Goal: Task Accomplishment & Management: Manage account settings

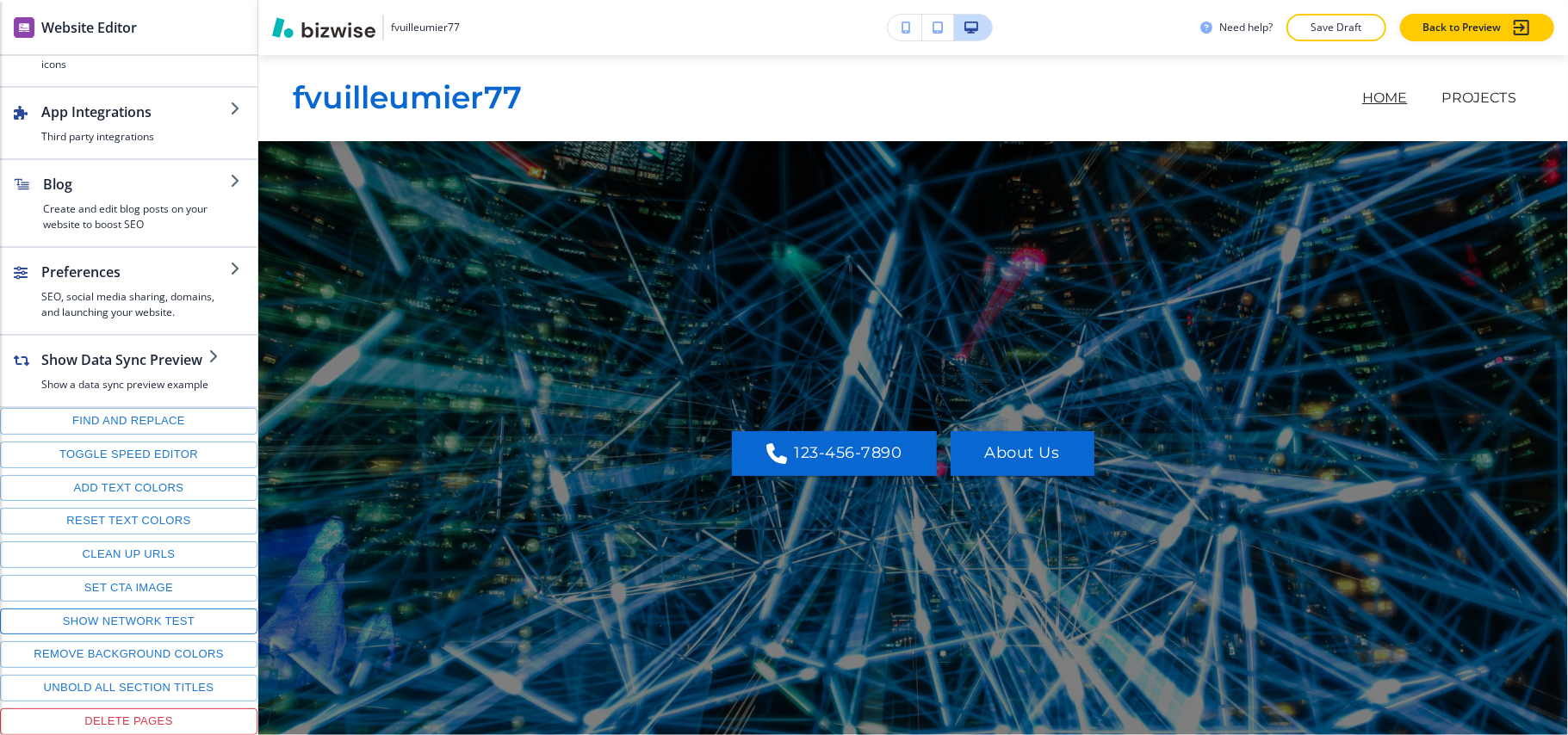
scroll to position [256, 0]
click at [125, 452] on button "Toggle speed editor" at bounding box center [128, 455] width 258 height 27
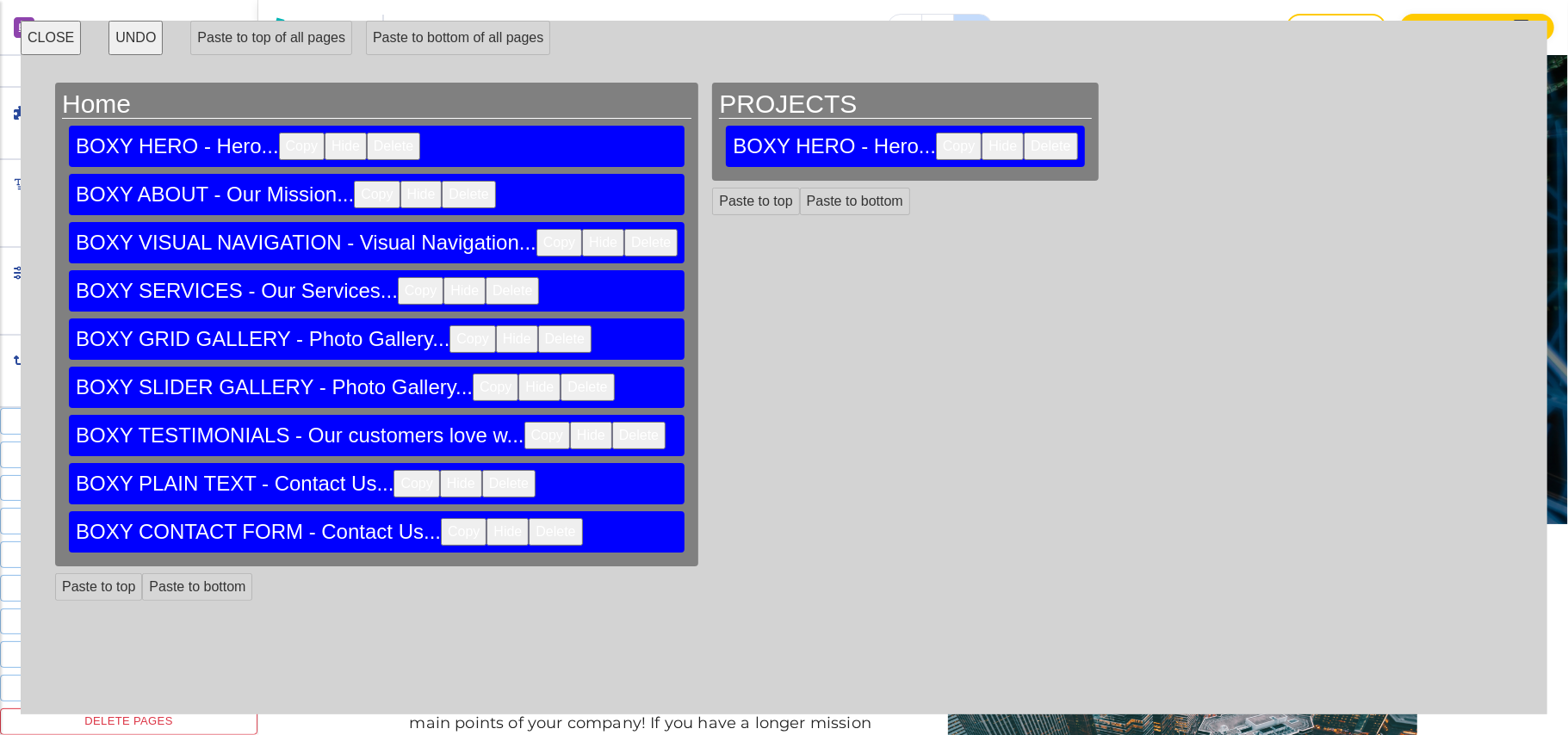
scroll to position [0, 0]
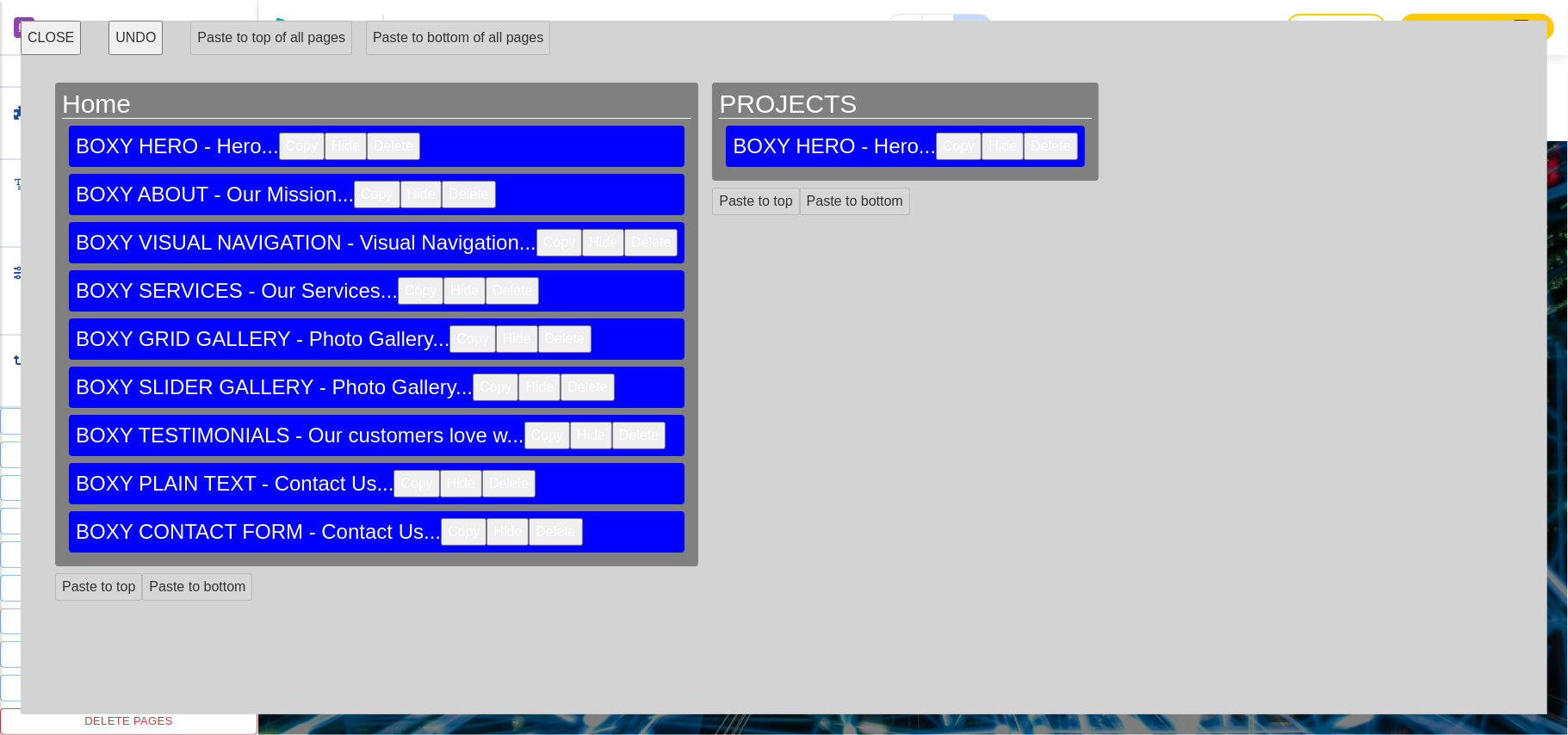
click at [50, 36] on button "CLOSE" at bounding box center [51, 38] width 61 height 35
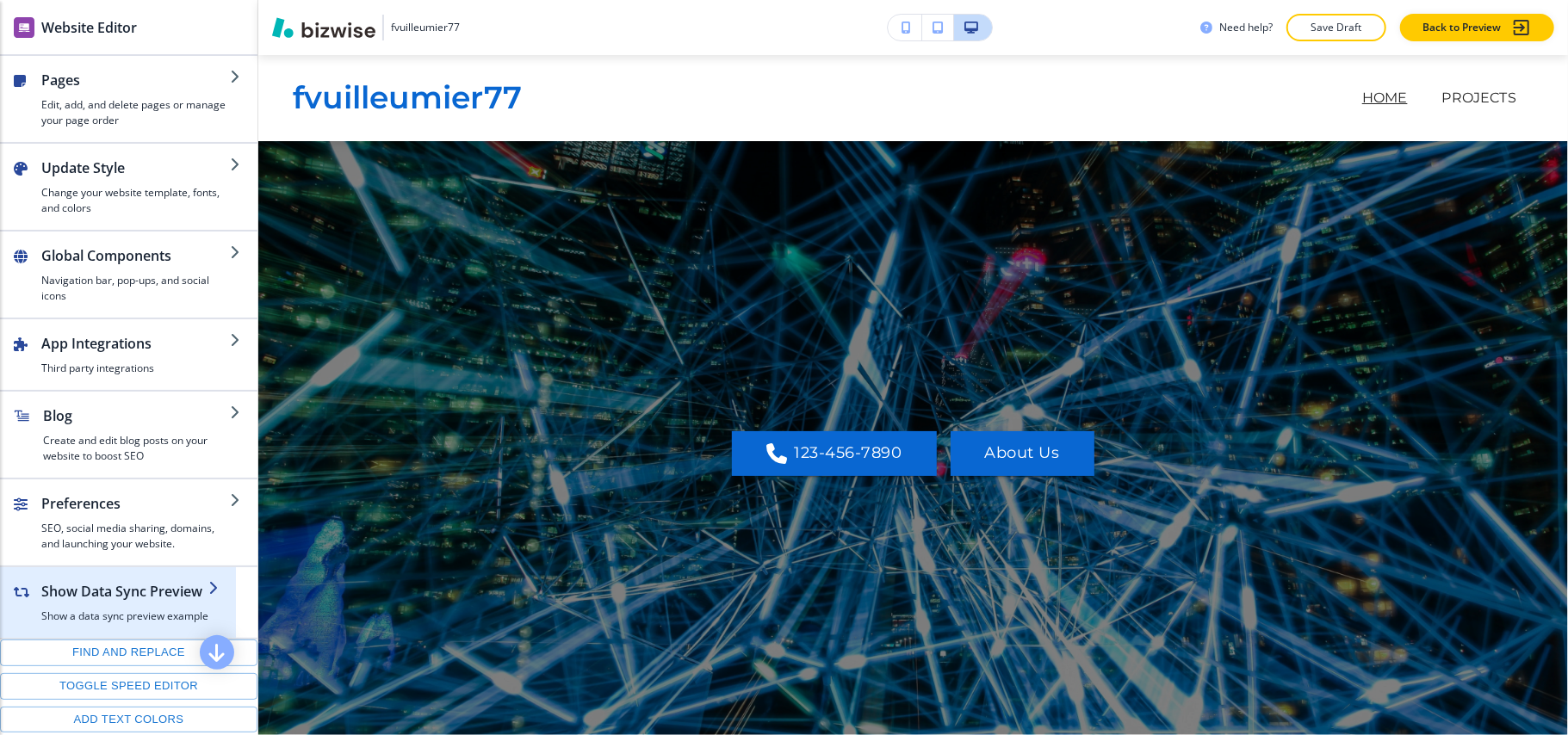
scroll to position [229, 0]
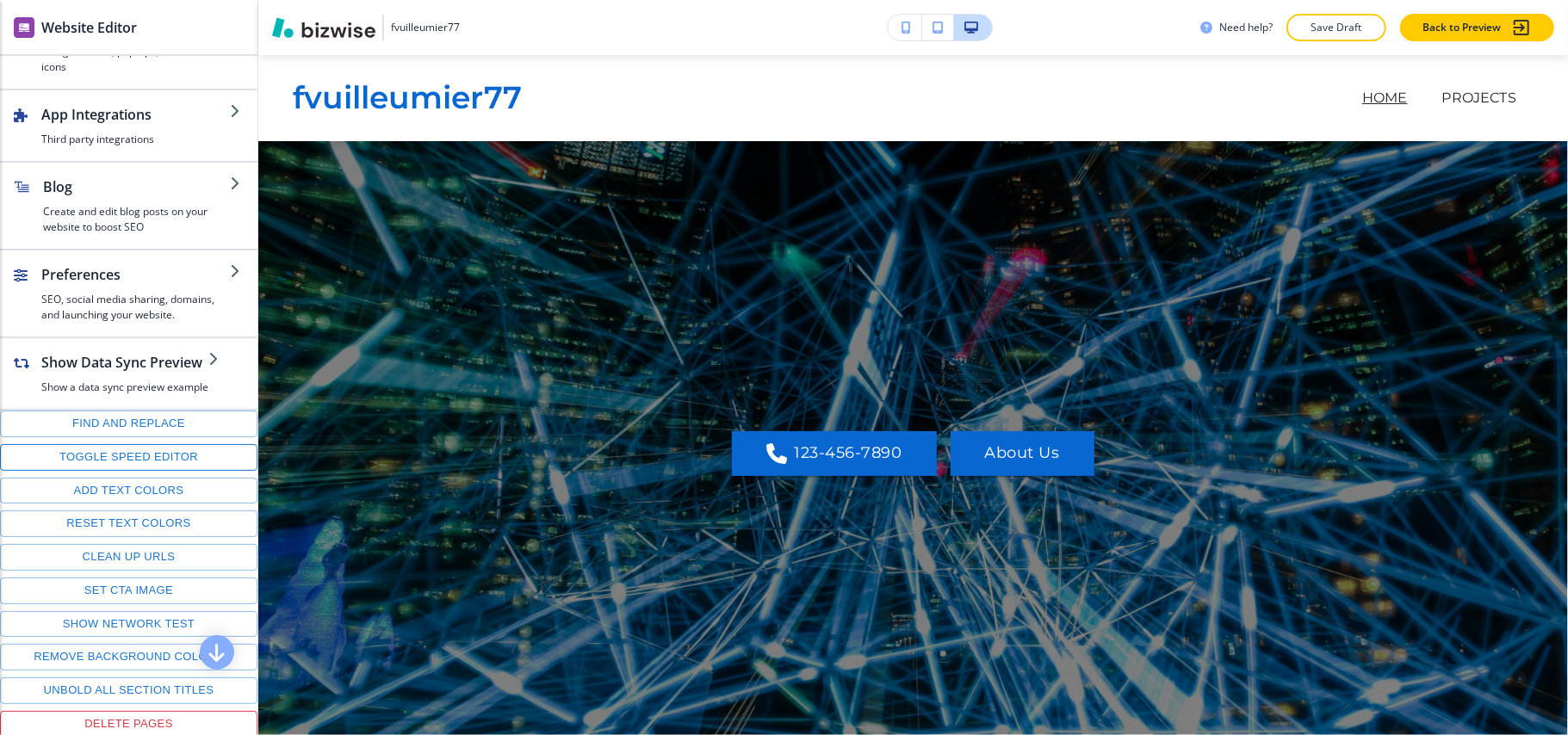
click at [114, 471] on button "Toggle speed editor" at bounding box center [128, 458] width 258 height 27
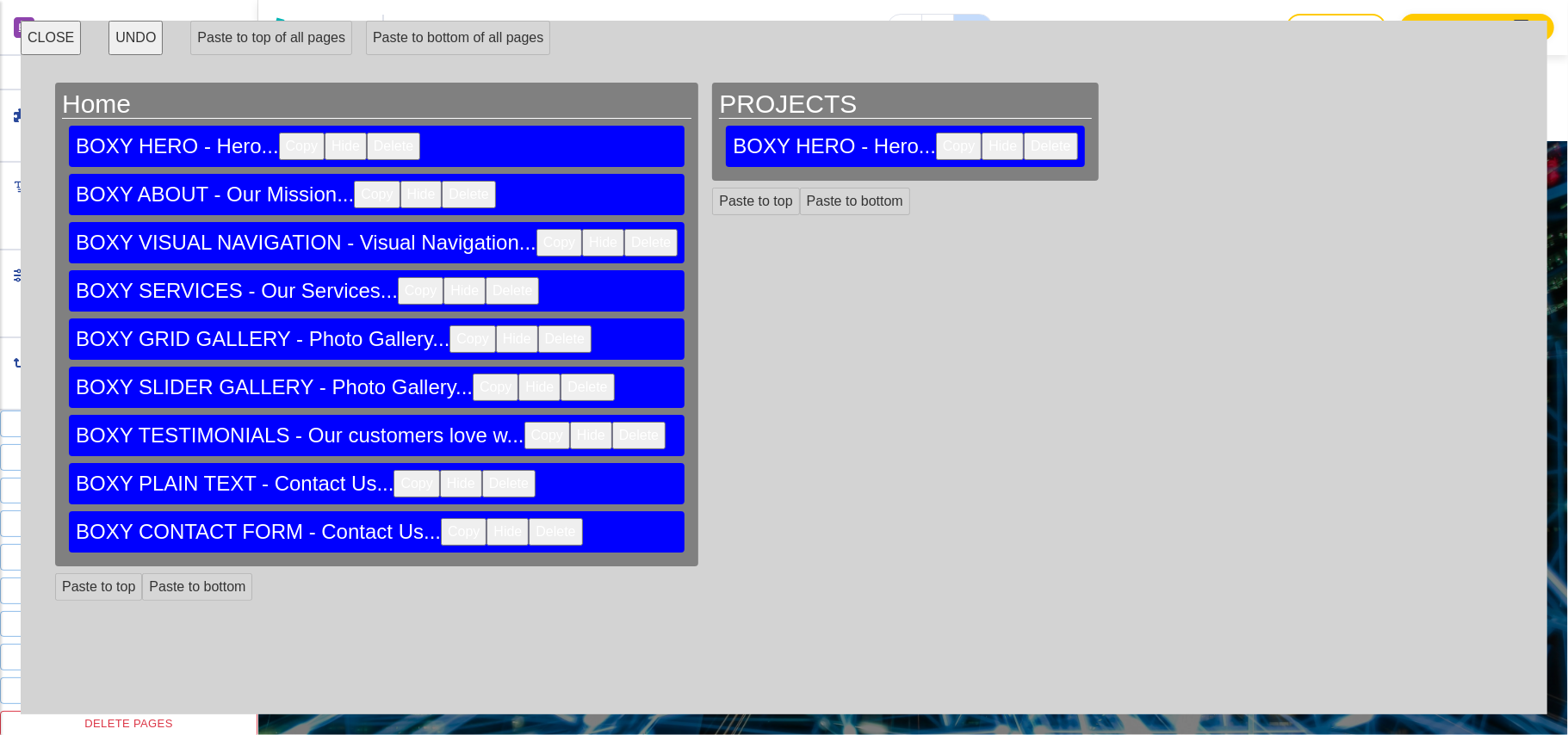
click at [59, 42] on button "CLOSE" at bounding box center [51, 38] width 61 height 35
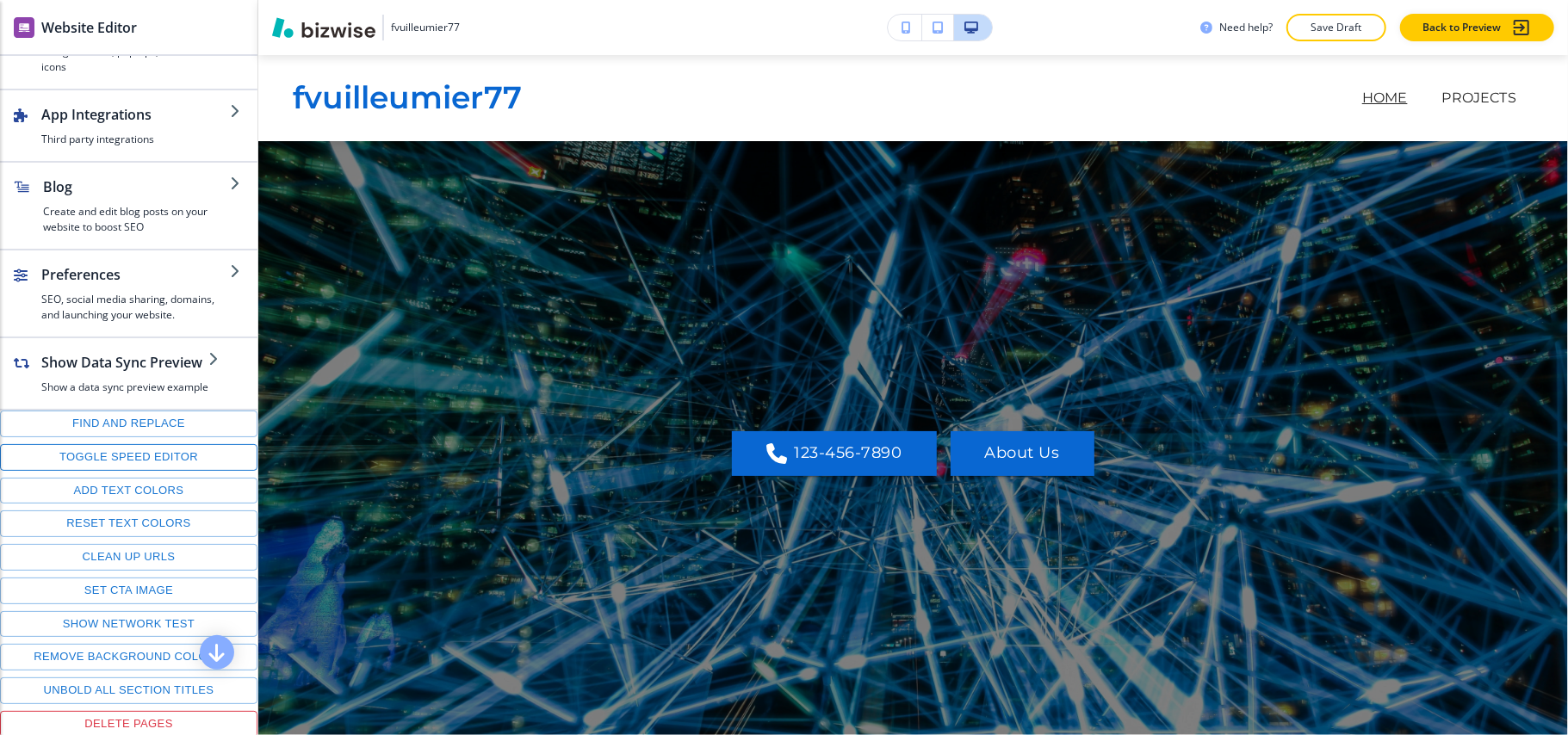
click at [120, 471] on button "Toggle speed editor" at bounding box center [128, 458] width 258 height 27
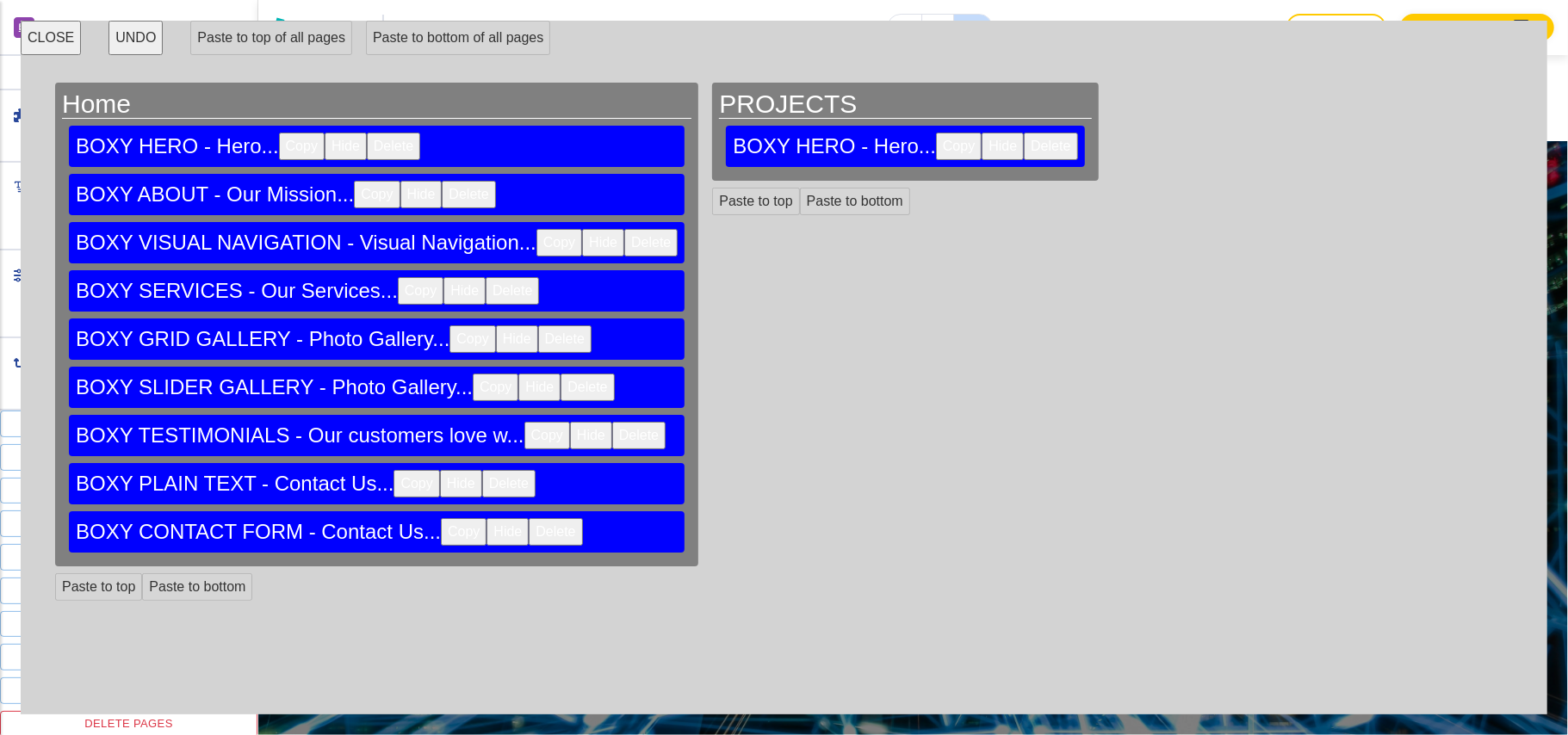
click at [838, 211] on div "PROJECTS BOXY HERO - Hero... Copy Hide Delete Paste to top Paste to bottom" at bounding box center [905, 341] width 400 height 518
click at [70, 40] on button "CLOSE" at bounding box center [51, 38] width 61 height 35
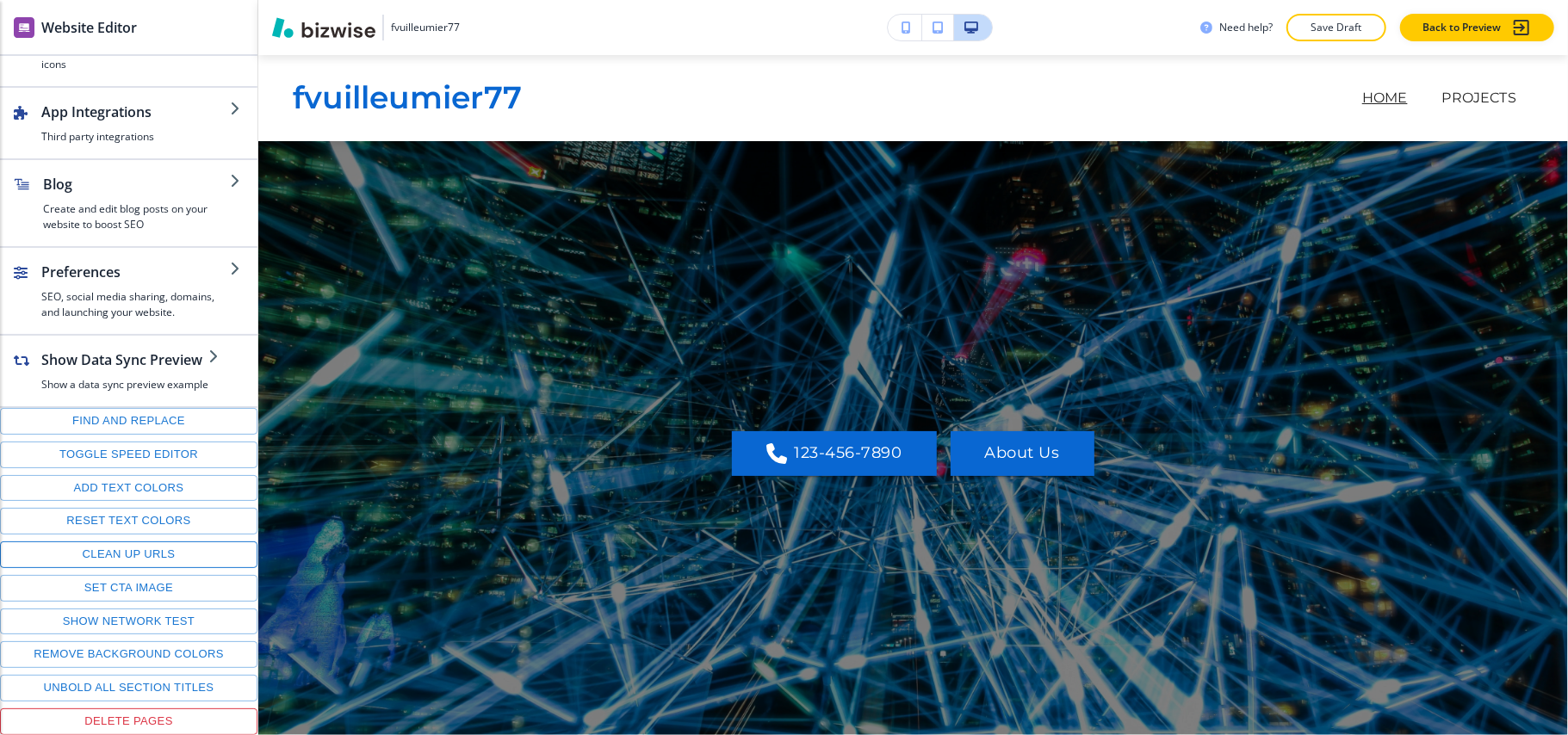
scroll to position [256, 0]
click at [122, 448] on button "Toggle speed editor" at bounding box center [128, 455] width 258 height 27
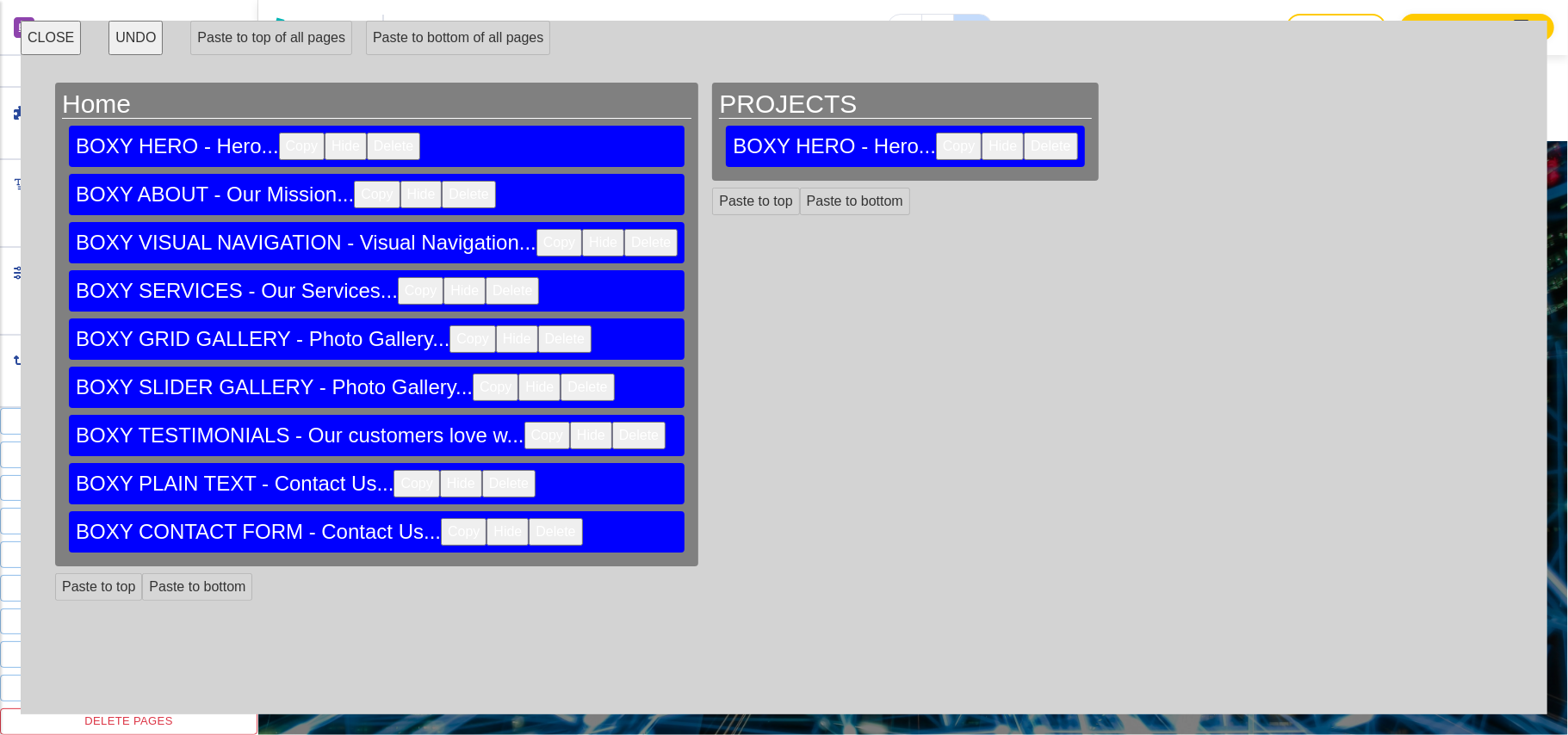
click at [33, 43] on button "CLOSE" at bounding box center [51, 38] width 61 height 35
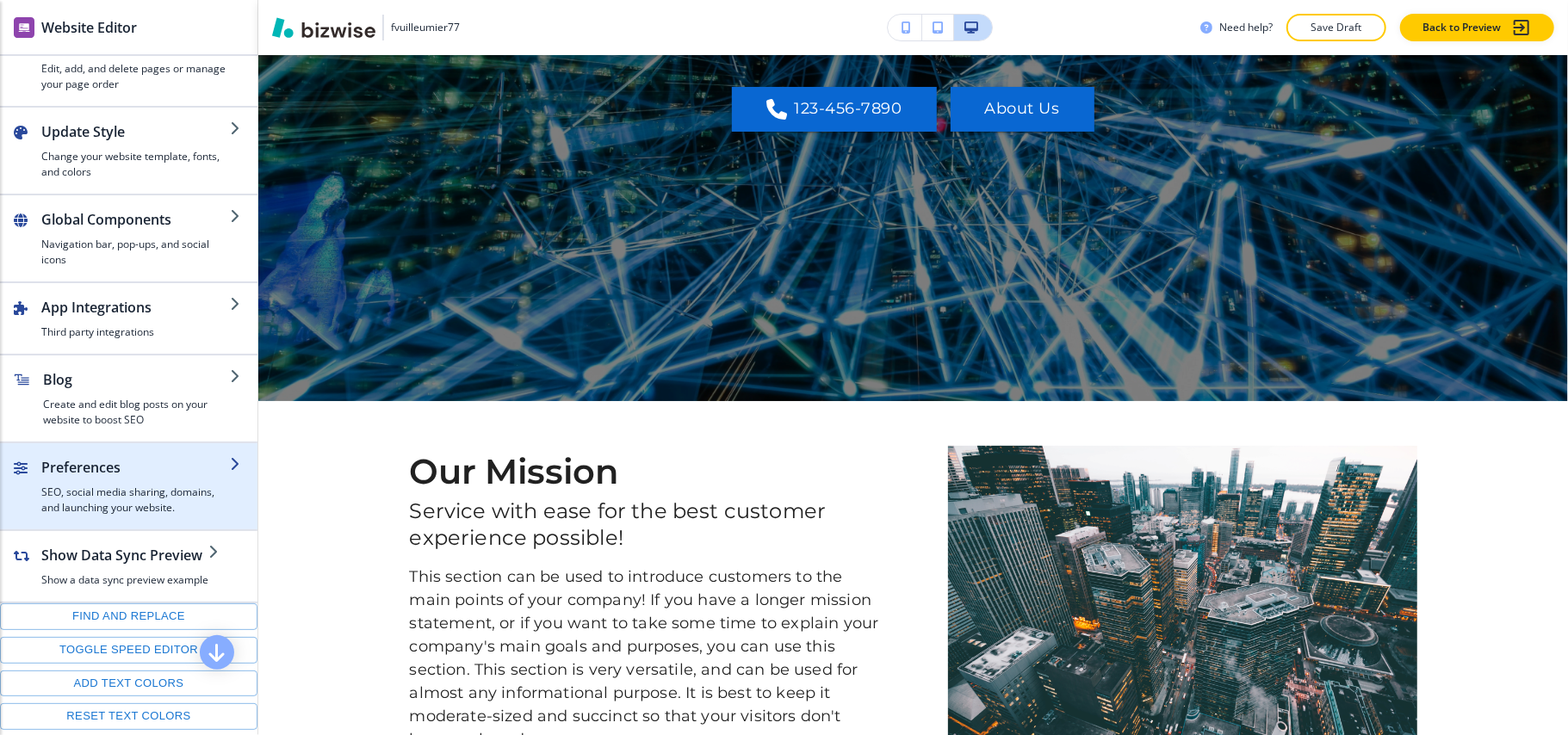
scroll to position [0, 0]
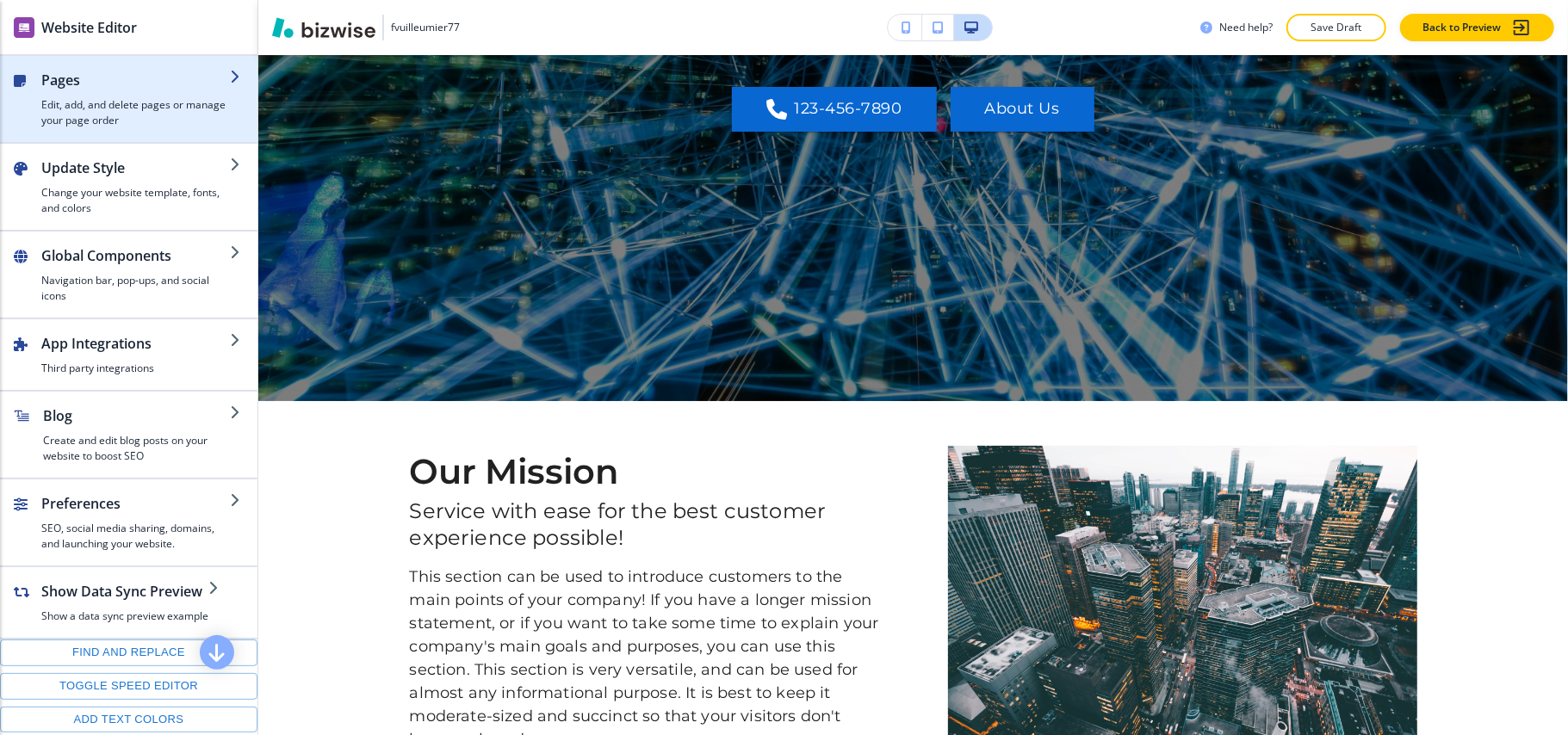
click at [110, 108] on h4 "Edit, add, and delete pages or manage your page order" at bounding box center [136, 112] width 189 height 31
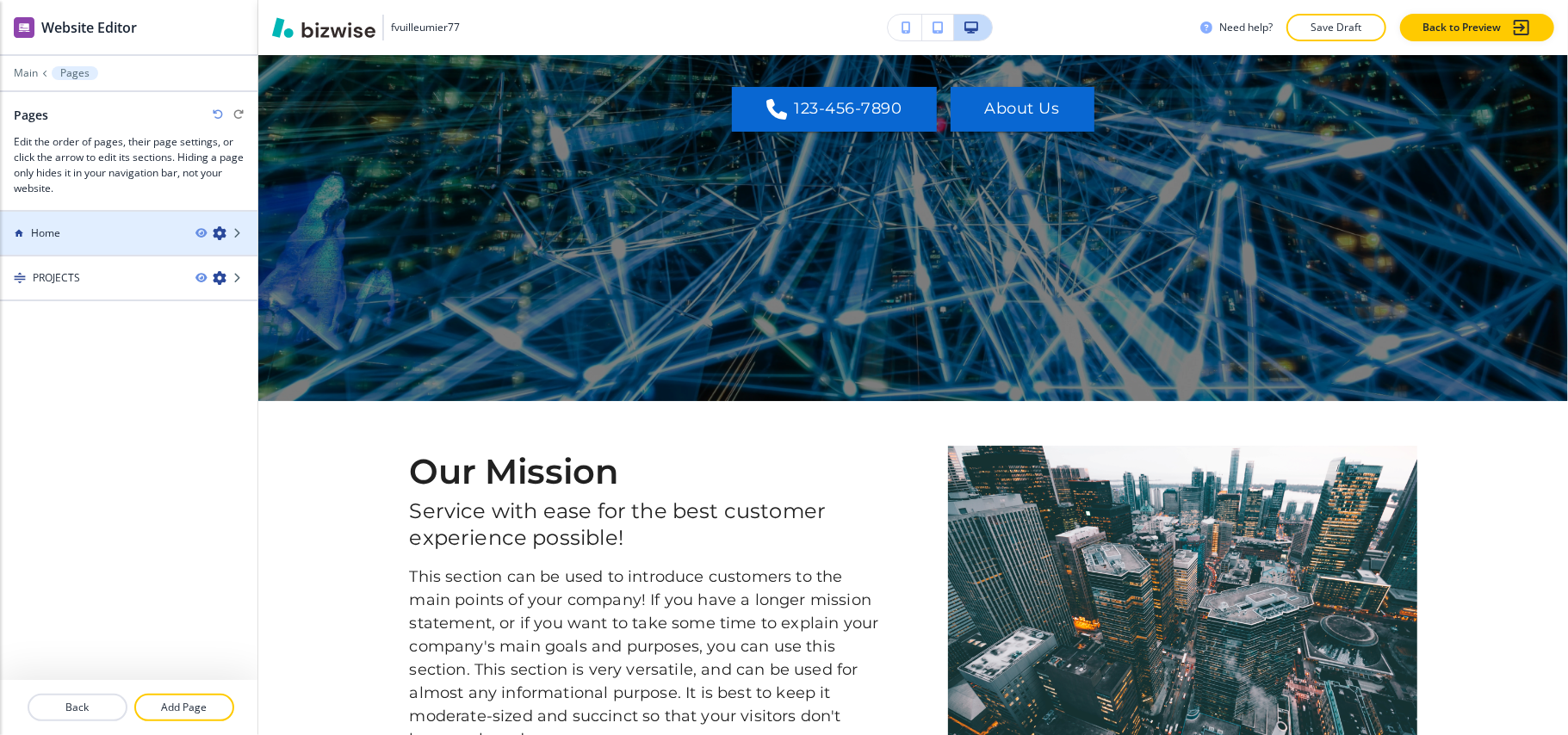
click at [131, 233] on div "Home" at bounding box center [91, 234] width 182 height 16
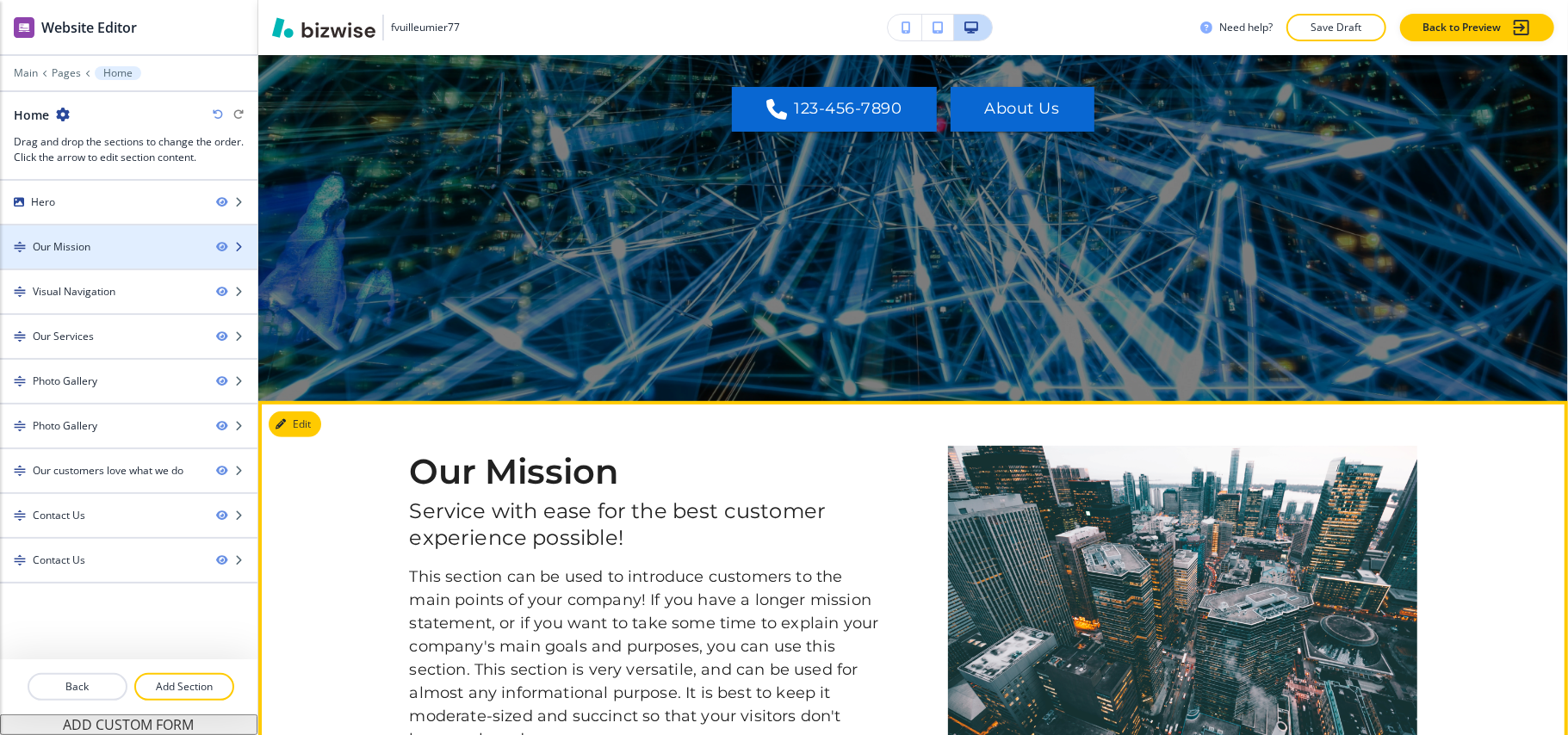
click at [88, 241] on div "Our Mission" at bounding box center [62, 248] width 58 height 16
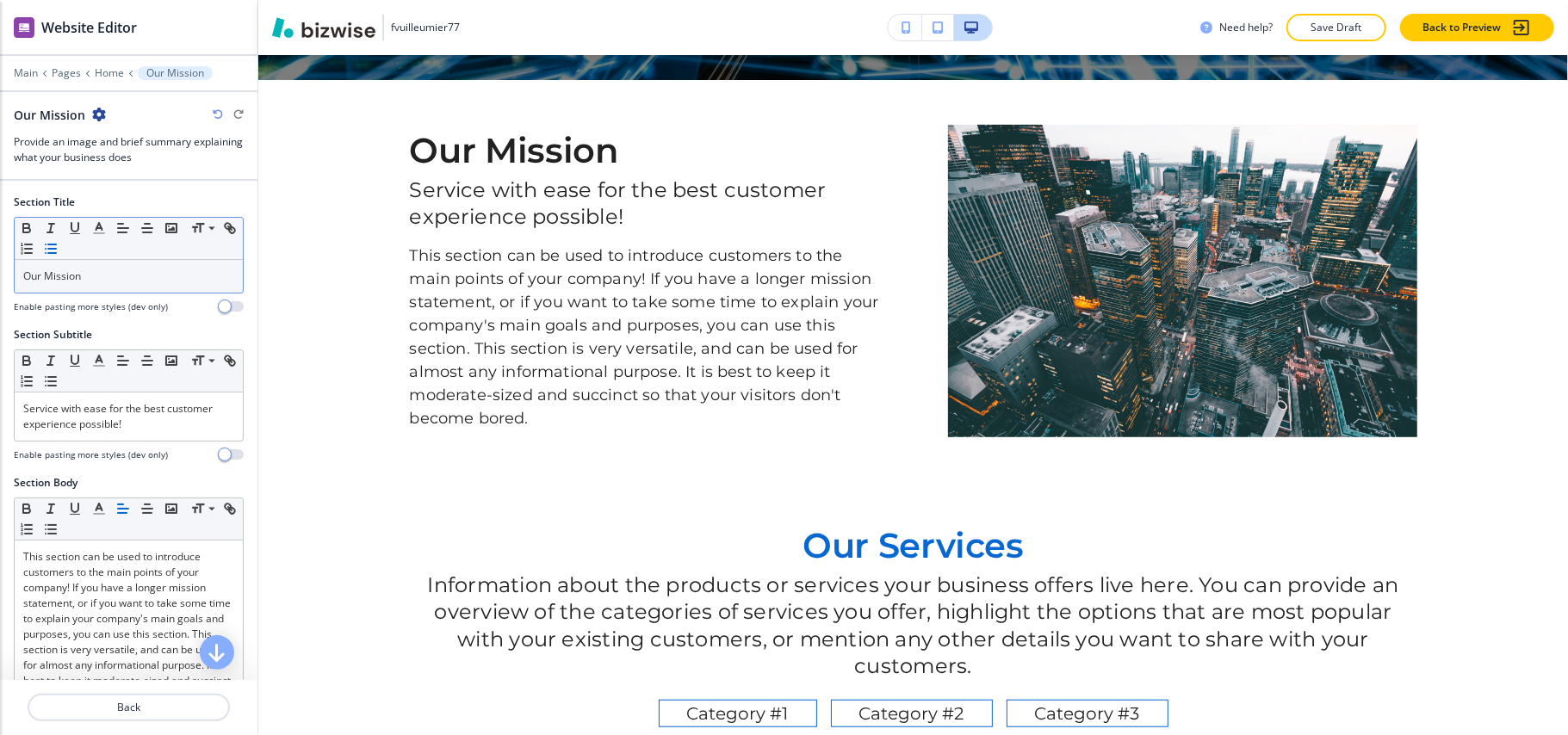
scroll to position [690, 0]
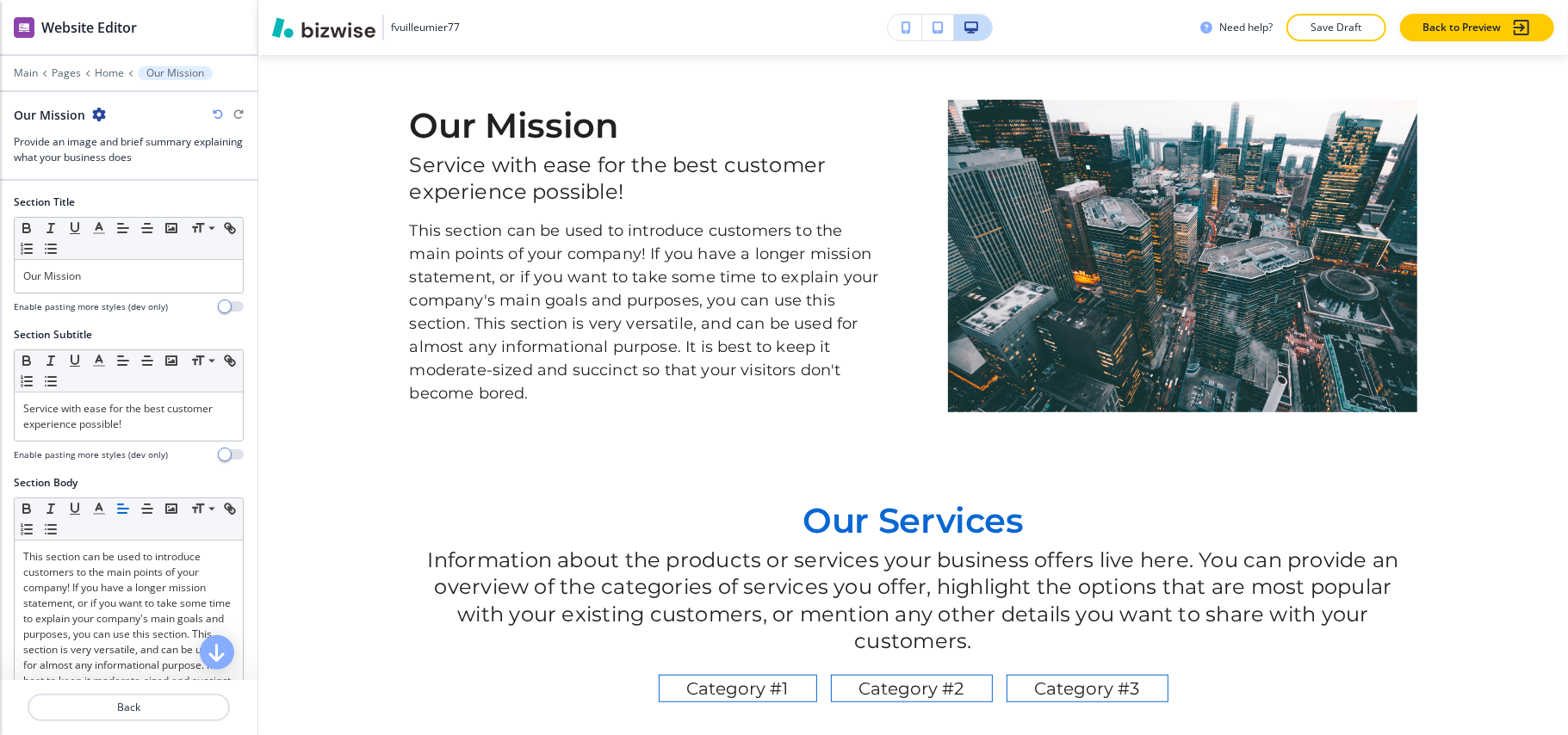
click at [99, 117] on icon "button" at bounding box center [99, 114] width 14 height 14
click at [100, 69] on p "Home" at bounding box center [108, 74] width 29 height 12
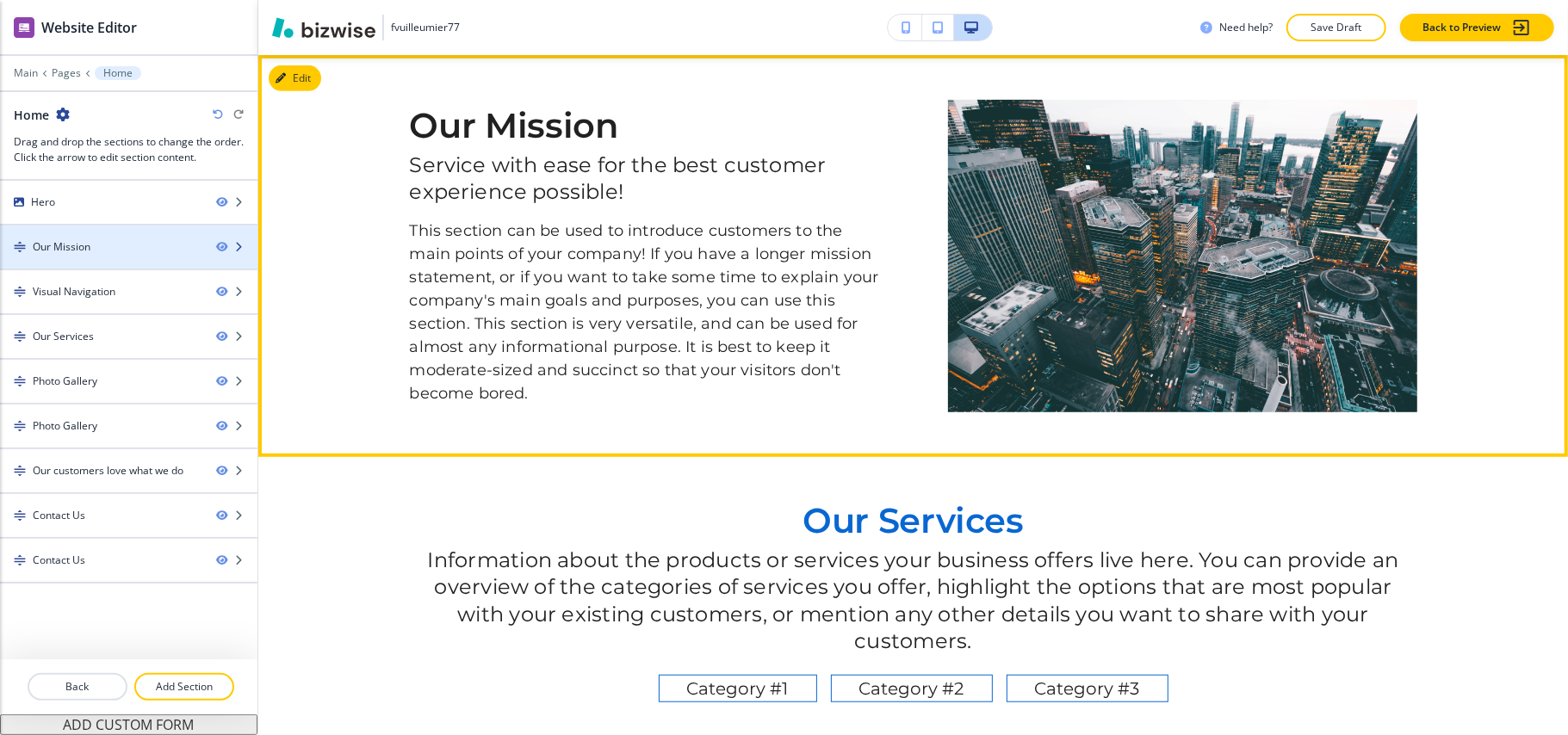
click at [95, 253] on div "Our Mission" at bounding box center [100, 248] width 202 height 16
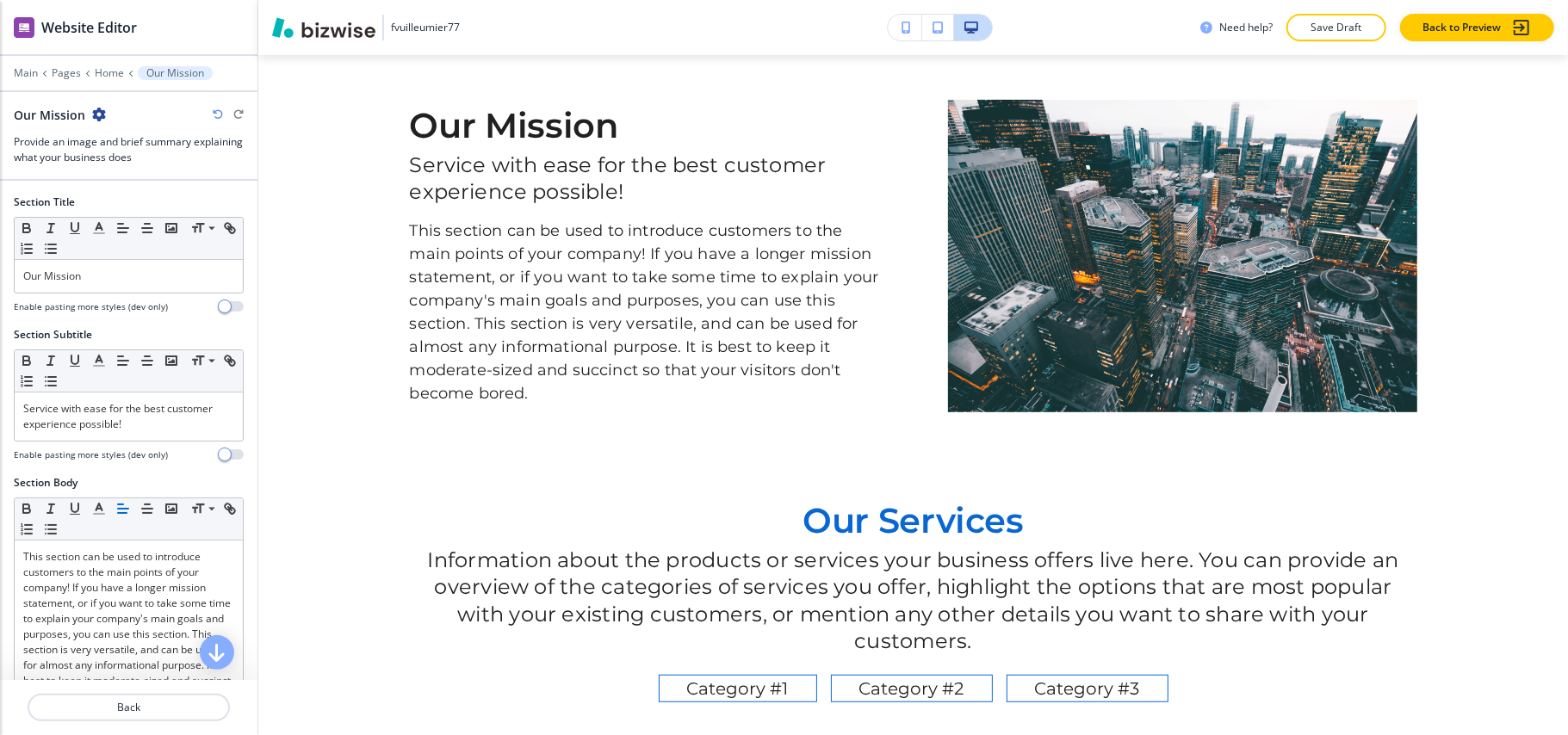
click at [98, 113] on icon "button" at bounding box center [99, 114] width 14 height 14
click at [217, 138] on h3 "Provide an image and brief summary explaining what your business does" at bounding box center [128, 149] width 230 height 31
click at [111, 62] on div at bounding box center [128, 61] width 258 height 10
click at [110, 70] on p "Home" at bounding box center [108, 74] width 29 height 12
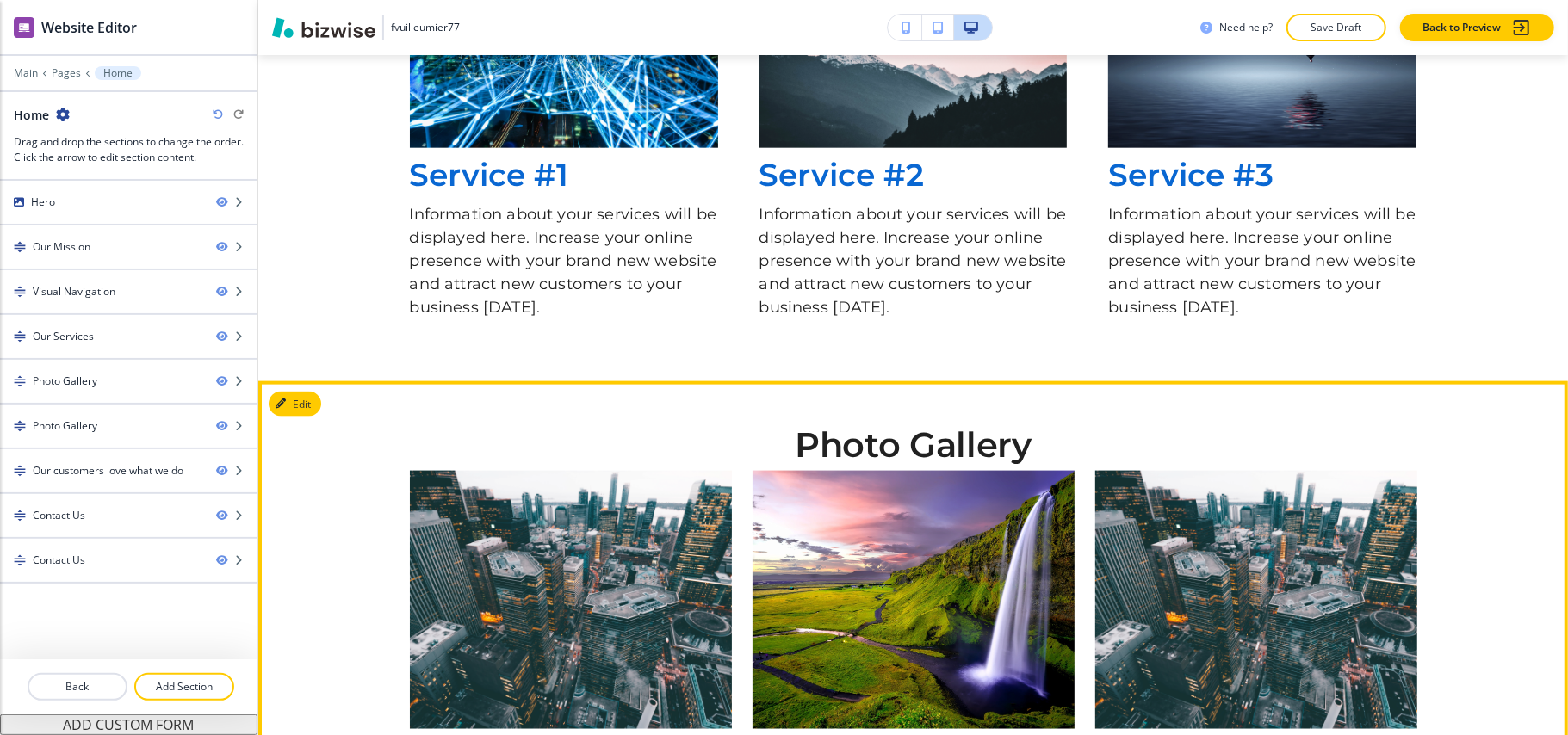
scroll to position [1265, 0]
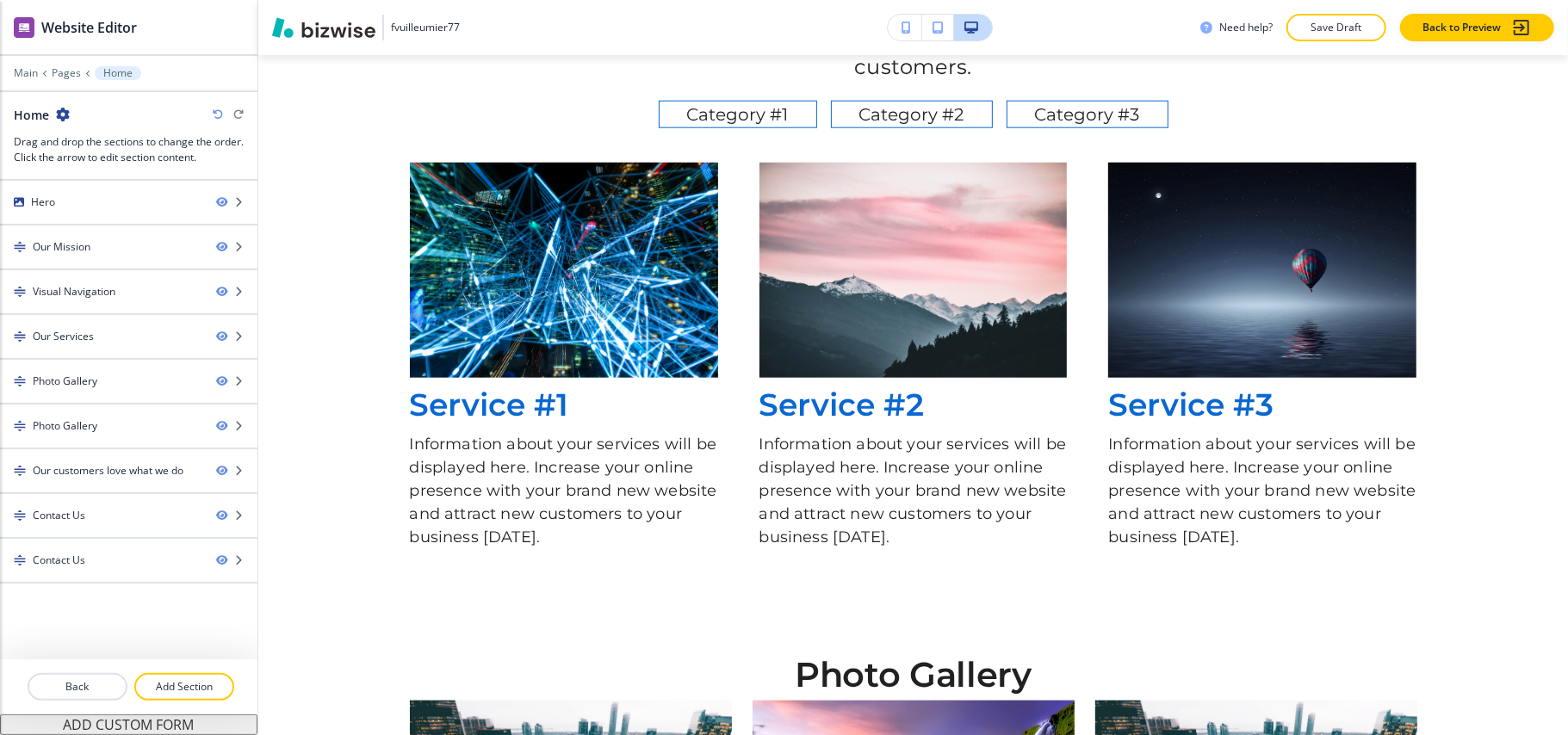
click at [23, 67] on div "Main Pages Home" at bounding box center [128, 74] width 230 height 14
click at [19, 74] on p "Main" at bounding box center [26, 74] width 24 height 12
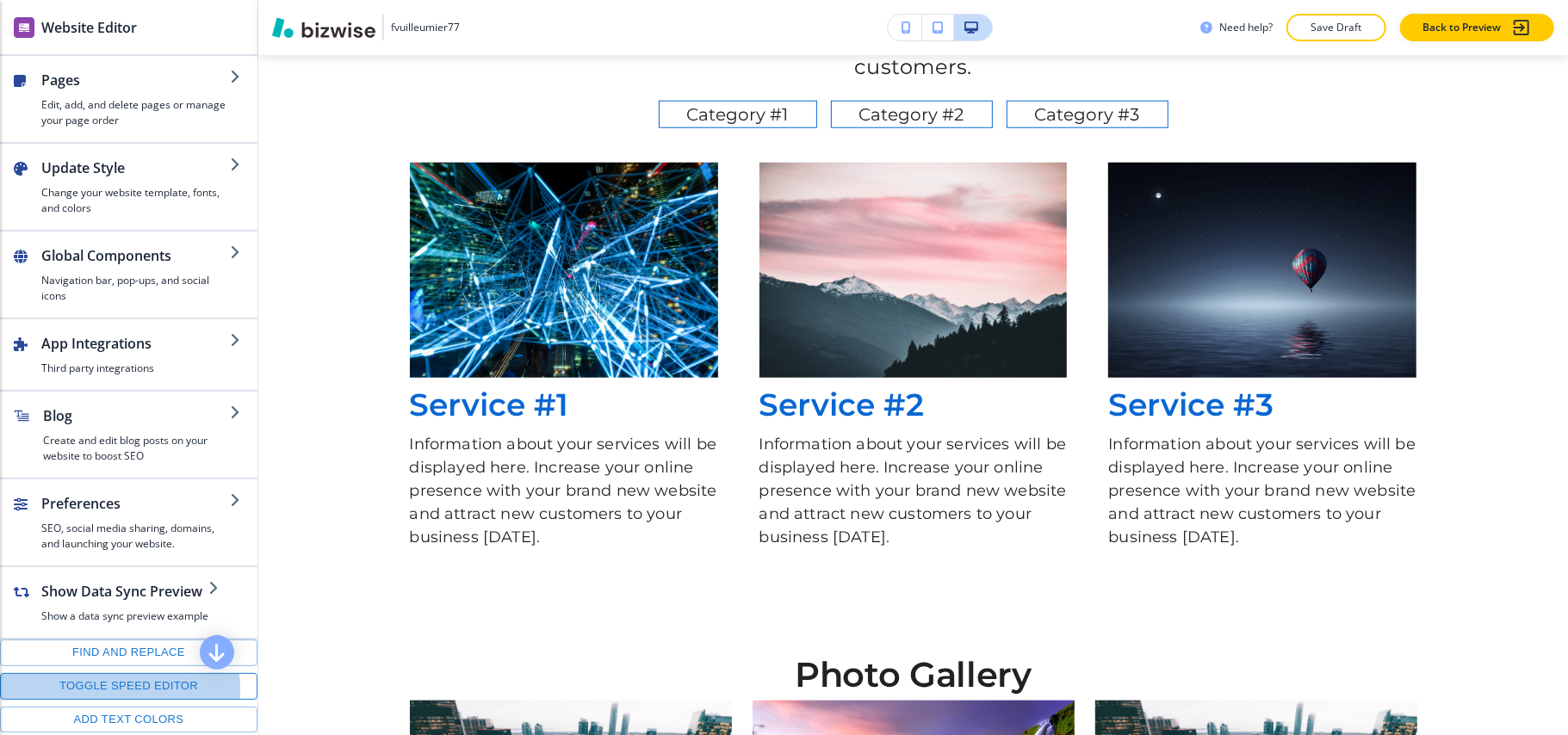
click at [115, 700] on button "Toggle speed editor" at bounding box center [128, 686] width 258 height 27
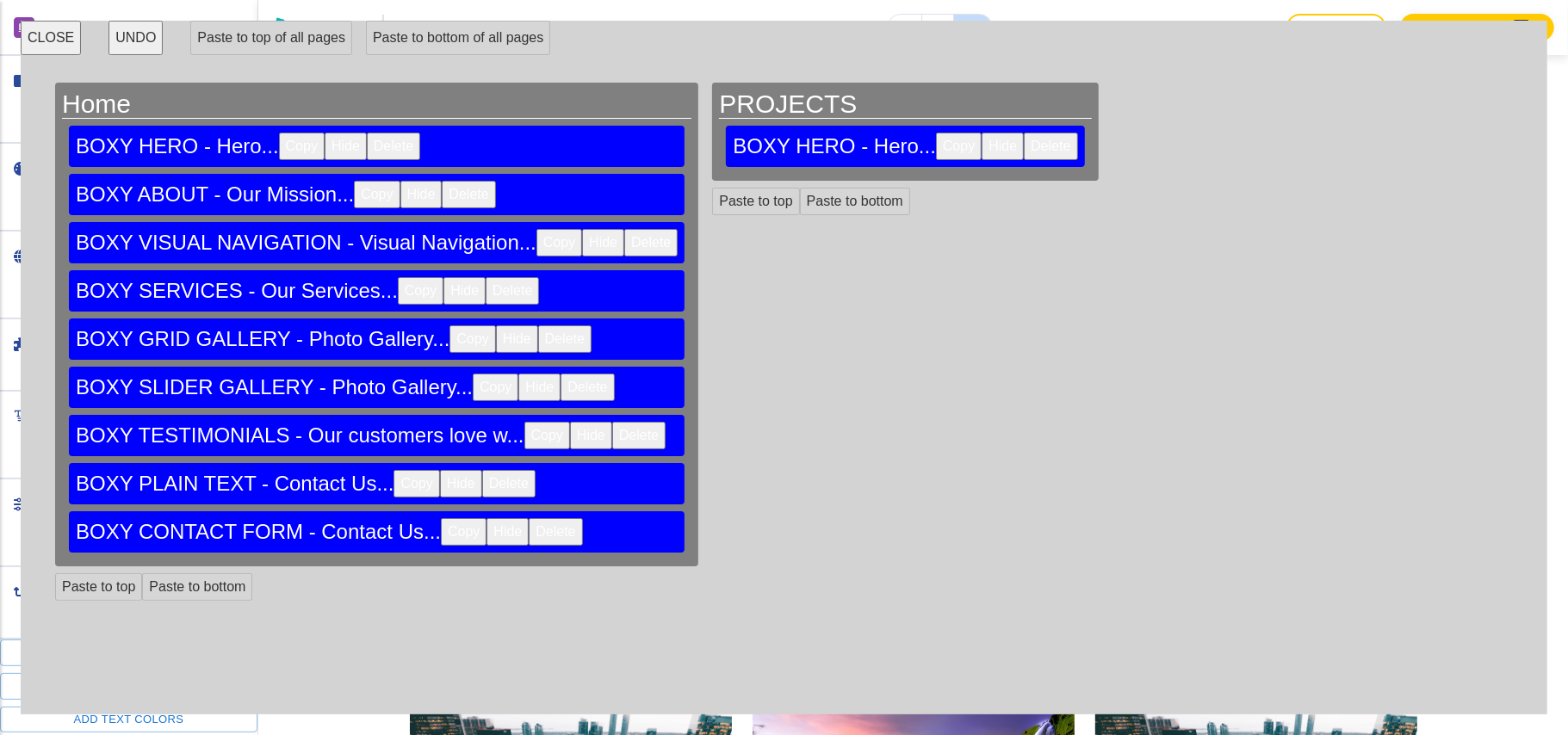
click at [279, 136] on button "Copy" at bounding box center [301, 146] width 46 height 28
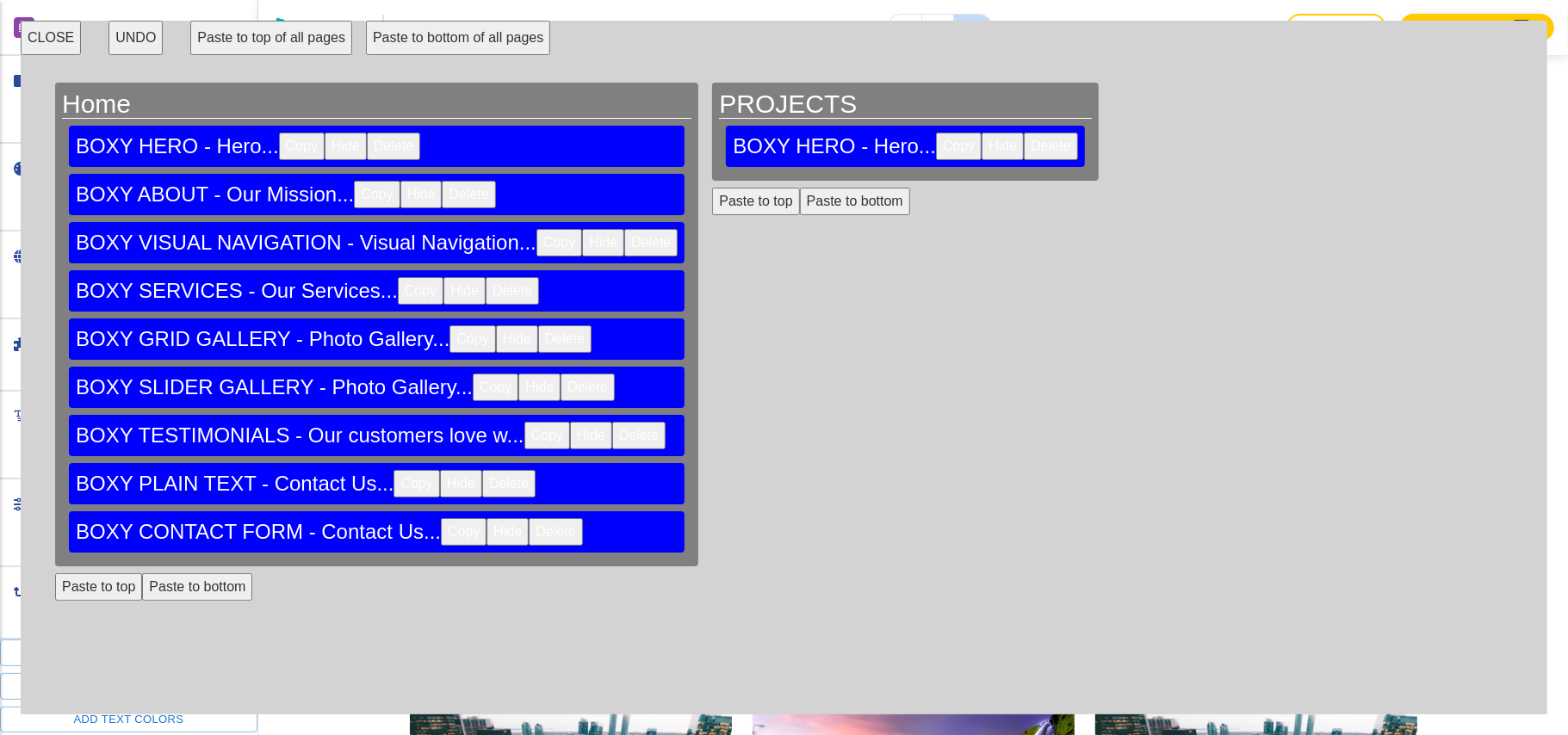
click at [49, 40] on button "CLOSE" at bounding box center [51, 38] width 61 height 35
